Goal: Navigation & Orientation: Find specific page/section

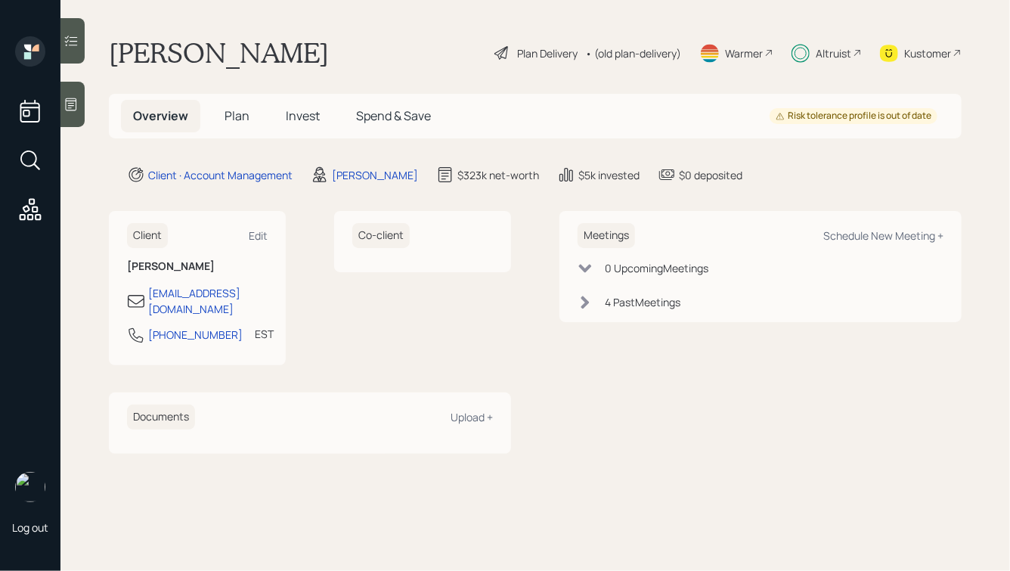
click at [237, 116] on span "Plan" at bounding box center [237, 115] width 25 height 17
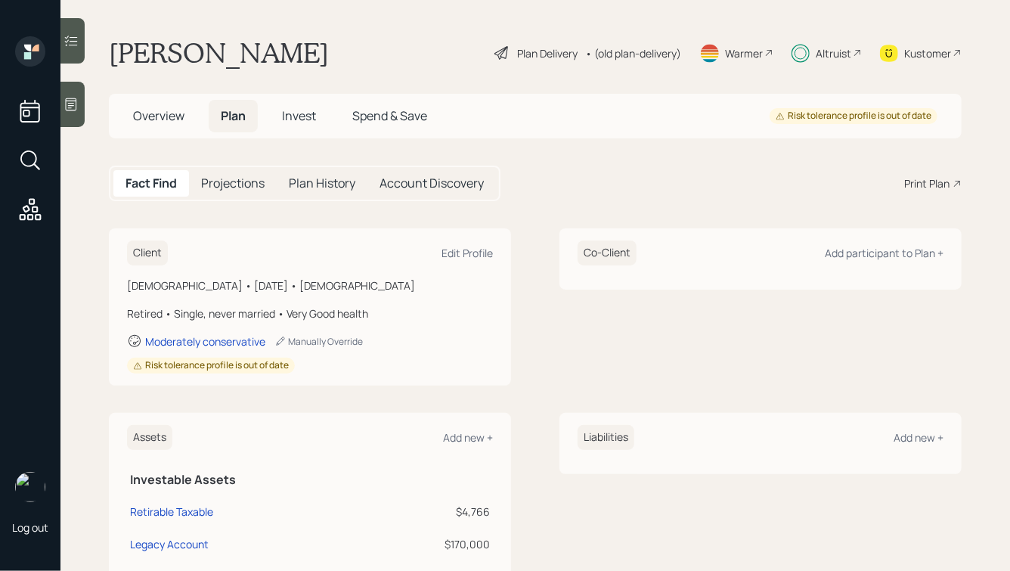
click at [295, 113] on span "Invest" at bounding box center [299, 115] width 34 height 17
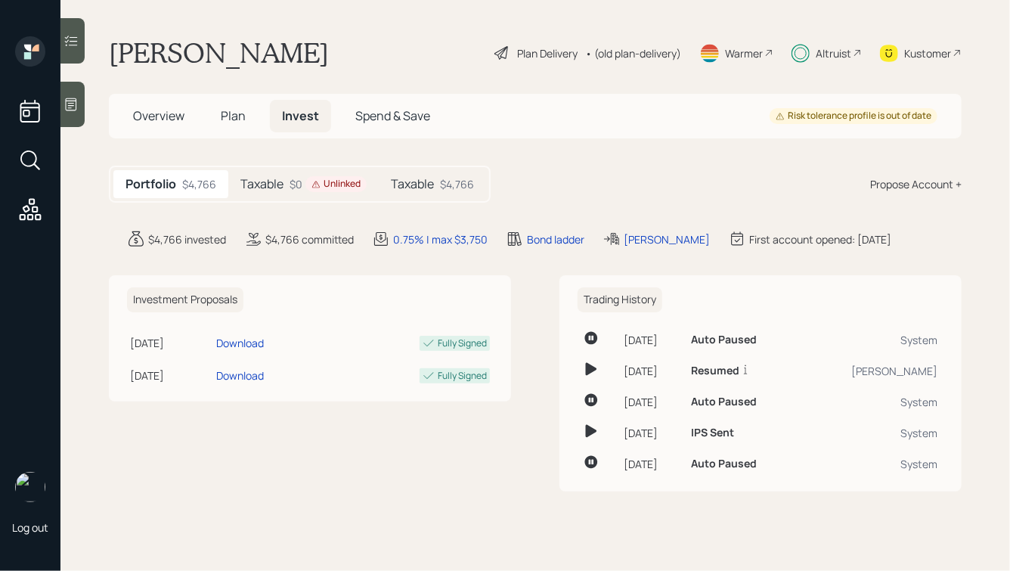
click at [226, 113] on span "Plan" at bounding box center [233, 115] width 25 height 17
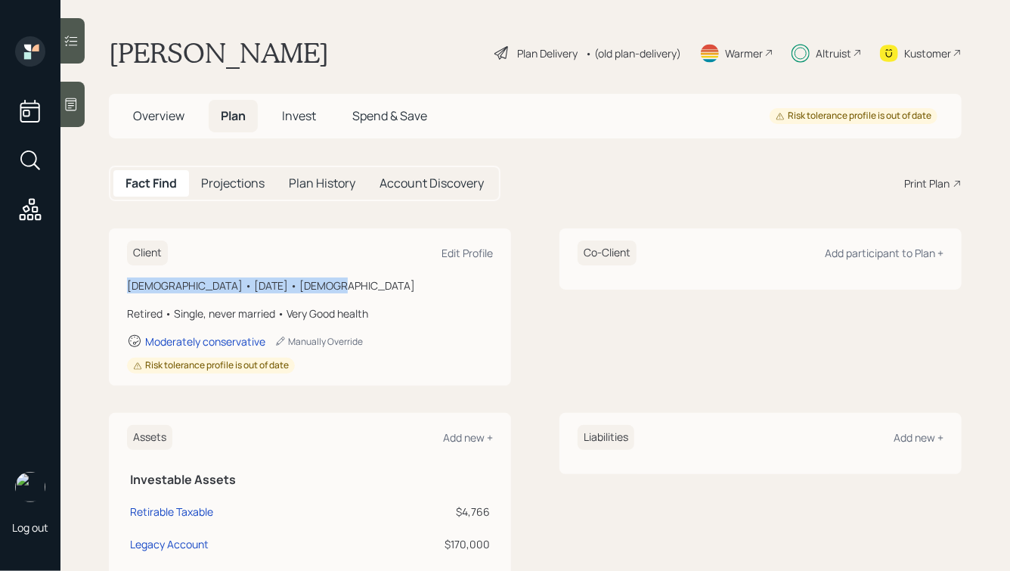
drag, startPoint x: 315, startPoint y: 284, endPoint x: 164, endPoint y: 268, distance: 151.3
click at [164, 268] on div "Client Edit Profile [DEMOGRAPHIC_DATA] • [DATE] • [DEMOGRAPHIC_DATA] Retired • …" at bounding box center [310, 306] width 402 height 157
click at [188, 280] on div "[DEMOGRAPHIC_DATA] • [DATE] • [DEMOGRAPHIC_DATA]" at bounding box center [310, 285] width 366 height 16
click at [832, 57] on div "Altruist" at bounding box center [834, 53] width 36 height 16
